Goal: Navigation & Orientation: Understand site structure

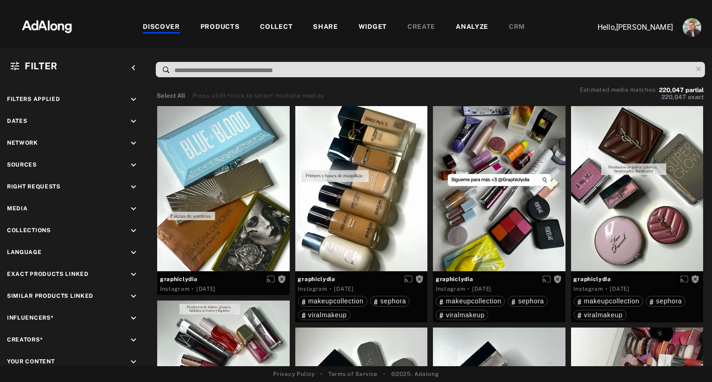
click at [134, 164] on icon "keyboard_arrow_down" at bounding box center [133, 165] width 10 height 10
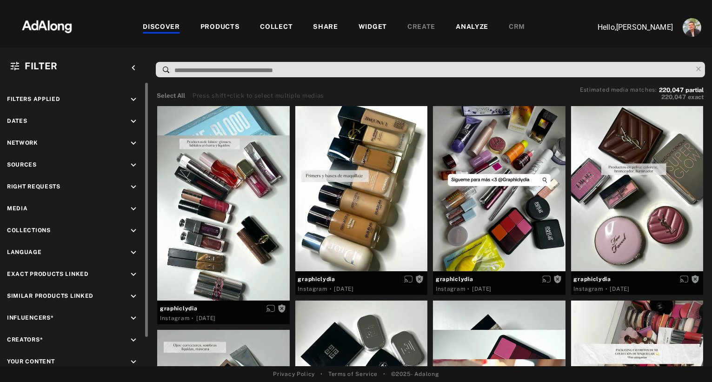
click at [132, 168] on icon "keyboard_arrow_down" at bounding box center [133, 165] width 10 height 10
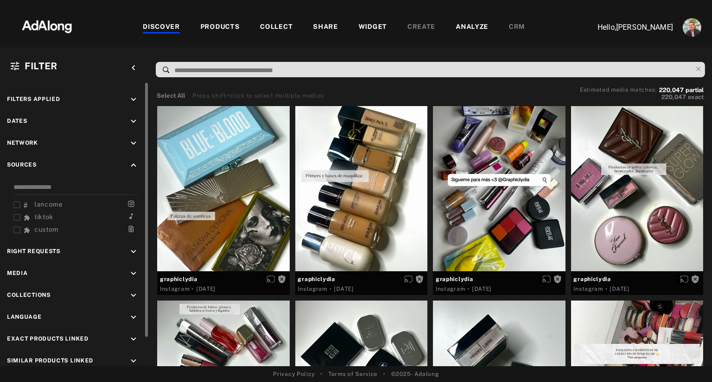
click at [132, 168] on icon "keyboard_arrow_up" at bounding box center [133, 165] width 10 height 10
